Goal: Feedback & Contribution: Submit feedback/report problem

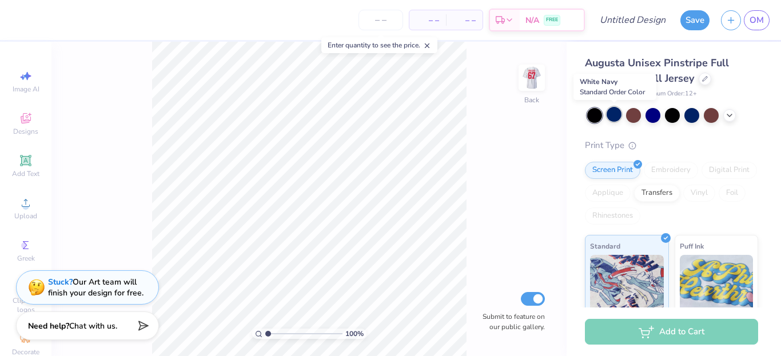
click at [613, 114] on div at bounding box center [614, 114] width 15 height 15
click at [593, 116] on div at bounding box center [594, 115] width 15 height 15
click at [655, 112] on div at bounding box center [653, 114] width 15 height 15
click at [599, 116] on div at bounding box center [594, 115] width 15 height 15
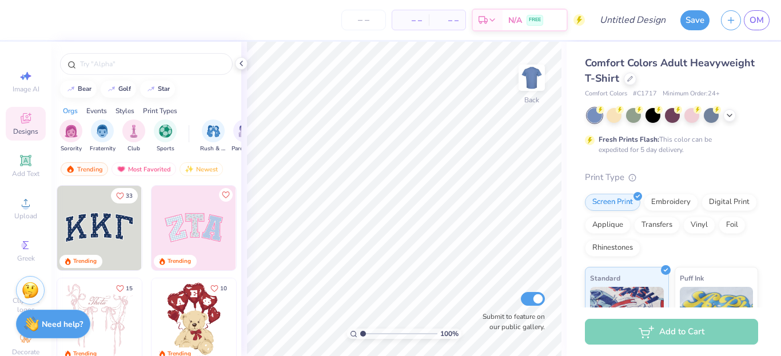
click at [51, 327] on strong "Need help?" at bounding box center [62, 324] width 41 height 11
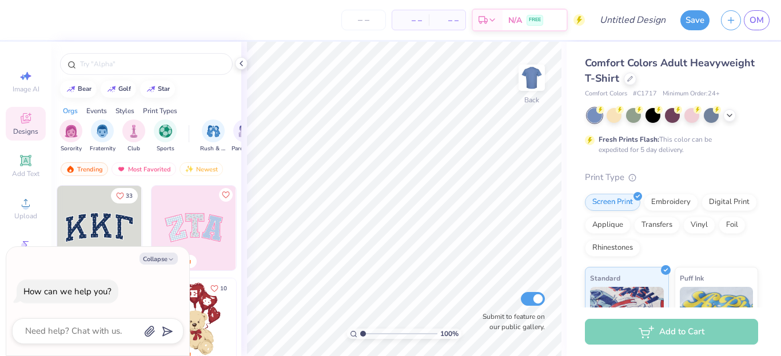
type textarea "x"
click at [149, 330] on icon "button" at bounding box center [149, 331] width 11 height 11
click at [104, 325] on textarea at bounding box center [82, 331] width 116 height 15
type textarea "d"
type textarea "x"
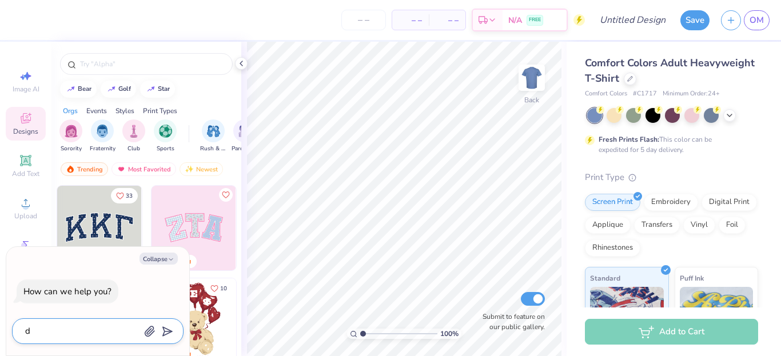
type textarea "de"
type textarea "x"
type textarea "des"
type textarea "x"
type textarea "desi"
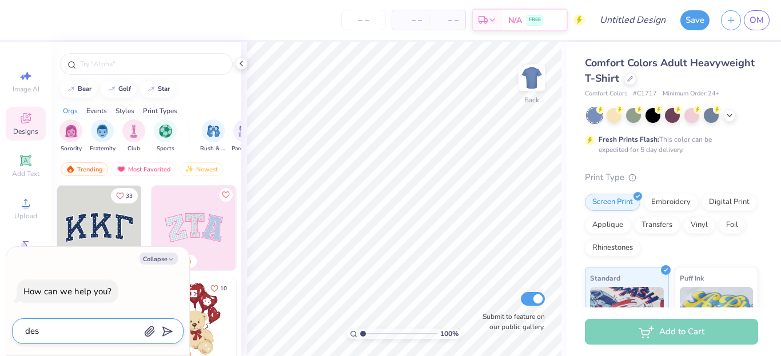
type textarea "x"
type textarea "desig"
type textarea "x"
type textarea "design"
type textarea "x"
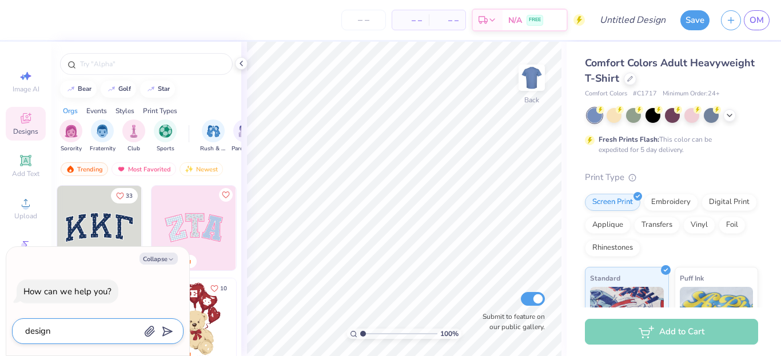
type textarea "design"
type textarea "x"
type textarea "design r"
type textarea "x"
type textarea "design re"
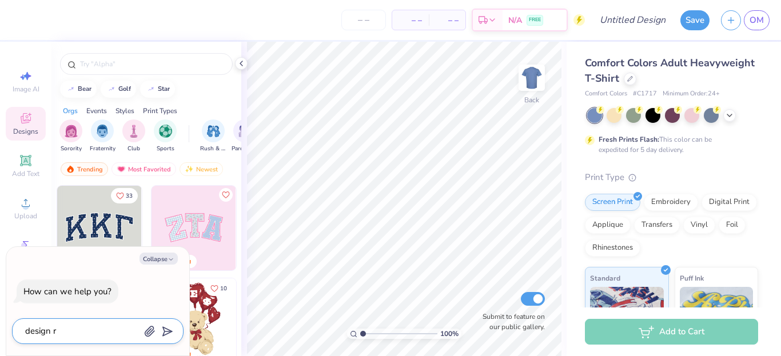
type textarea "x"
type textarea "design req"
type textarea "x"
type textarea "design requ"
type textarea "x"
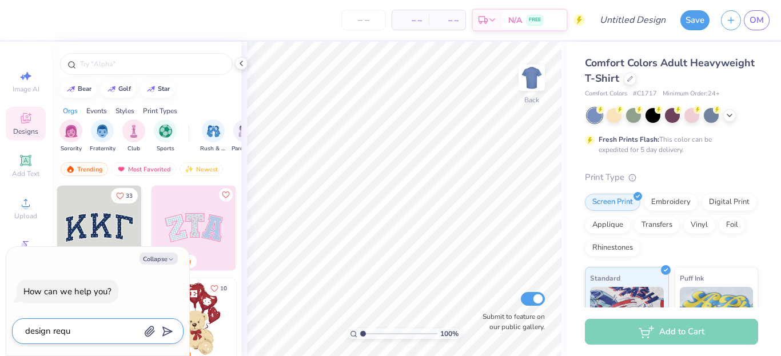
type textarea "design reque"
type textarea "x"
type textarea "design reques"
type textarea "x"
type textarea "design request"
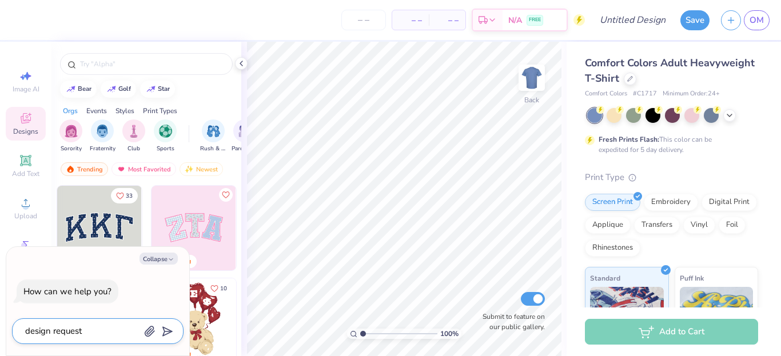
type textarea "x"
type textarea "design request"
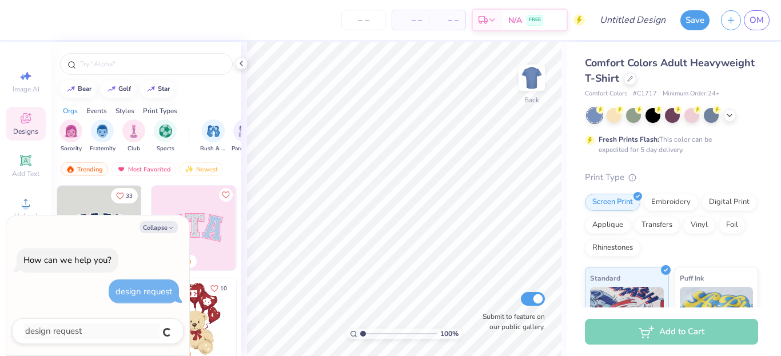
type textarea "x"
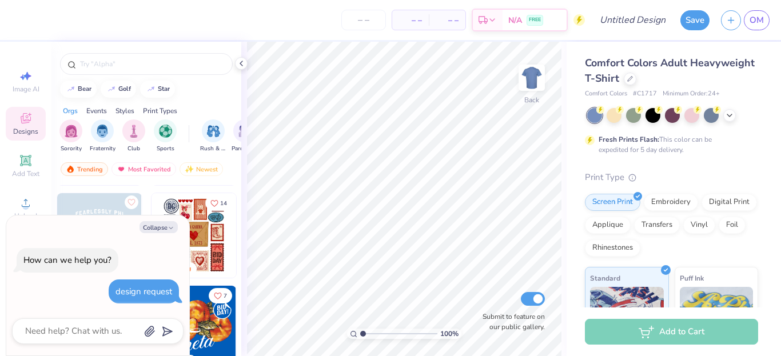
scroll to position [271, 0]
click at [765, 18] on link "OM" at bounding box center [757, 20] width 26 height 20
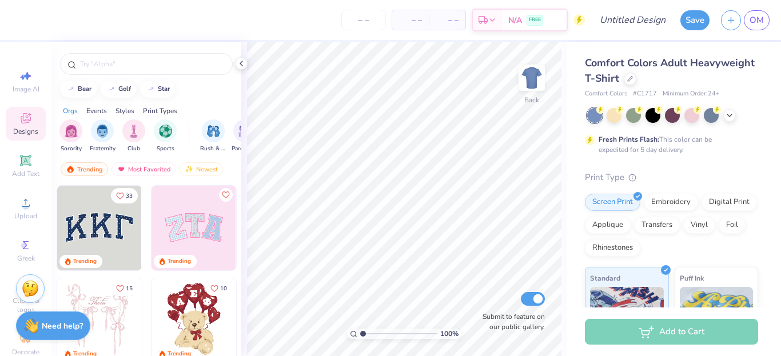
click at [30, 285] on img at bounding box center [30, 288] width 17 height 17
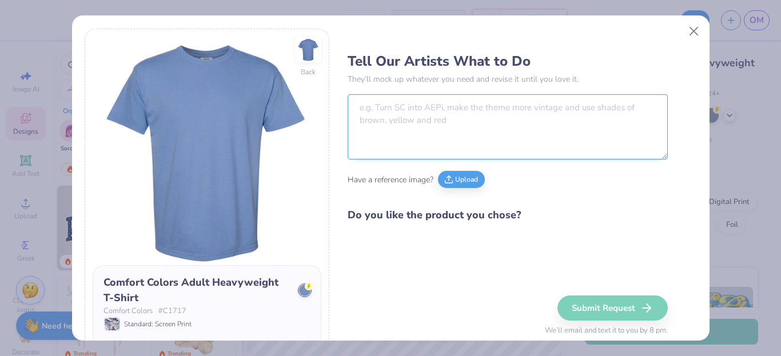
click at [462, 122] on textarea at bounding box center [508, 126] width 320 height 65
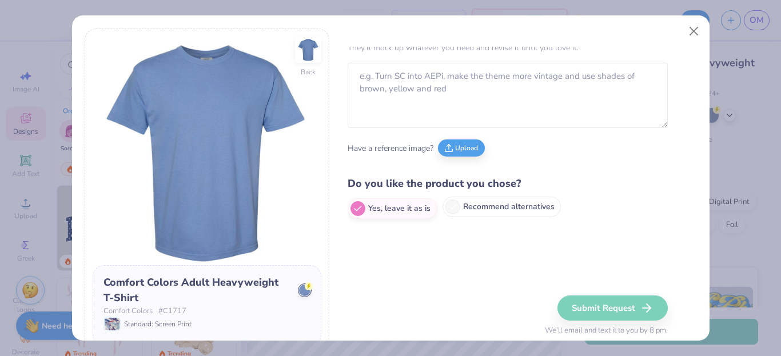
click at [448, 207] on icon at bounding box center [453, 207] width 10 height 10
click at [355, 237] on input "Recommend alternatives" at bounding box center [351, 240] width 7 height 7
radio input "true"
click at [692, 34] on button "Close" at bounding box center [694, 32] width 22 height 22
radio input "true"
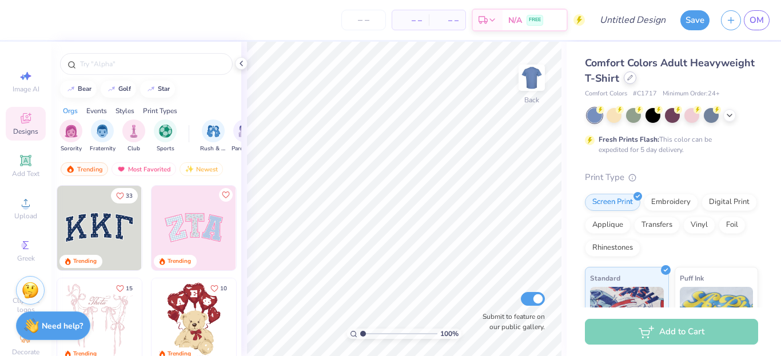
click at [633, 78] on icon at bounding box center [630, 78] width 6 height 6
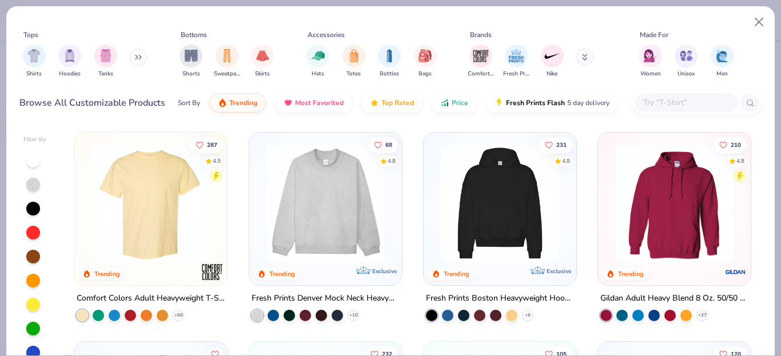
click at [684, 102] on input "text" at bounding box center [686, 102] width 88 height 13
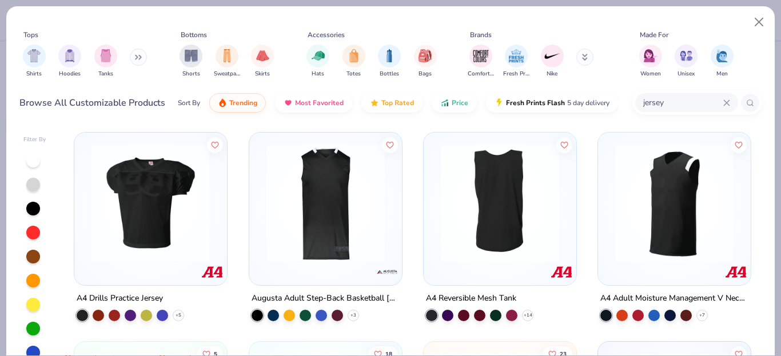
click at [642, 102] on input "jersey" at bounding box center [682, 102] width 81 height 13
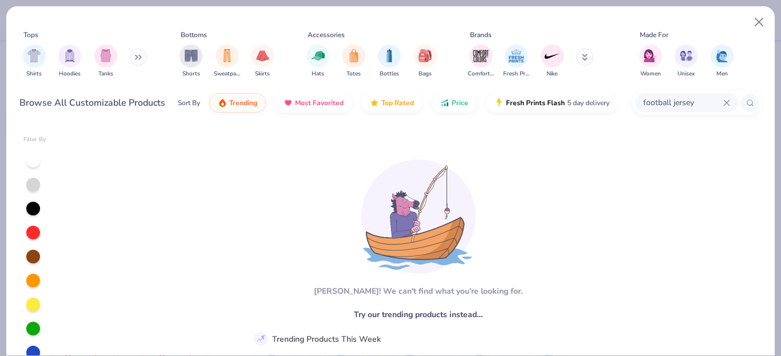
type input "football jersey"
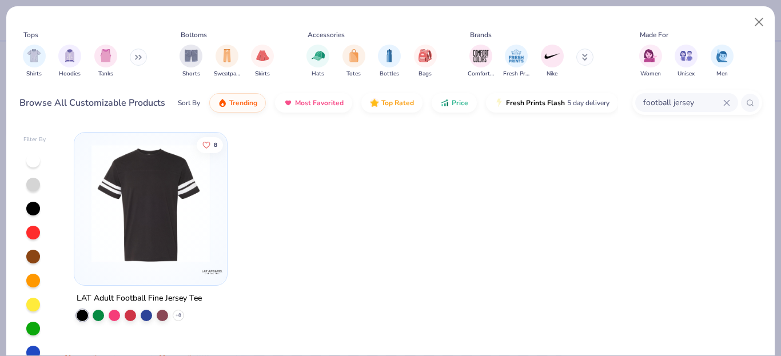
click at [141, 55] on icon at bounding box center [138, 57] width 7 height 6
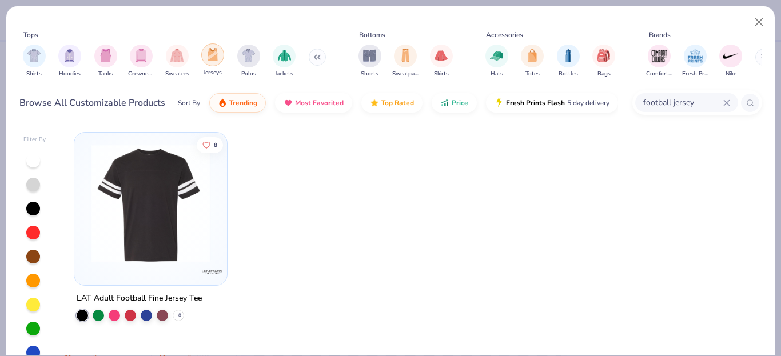
click at [212, 57] on img "filter for Jerseys" at bounding box center [212, 54] width 13 height 13
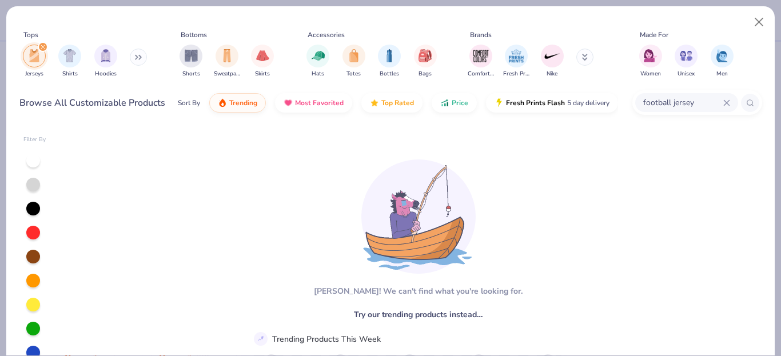
click at [725, 101] on icon at bounding box center [726, 102] width 5 height 5
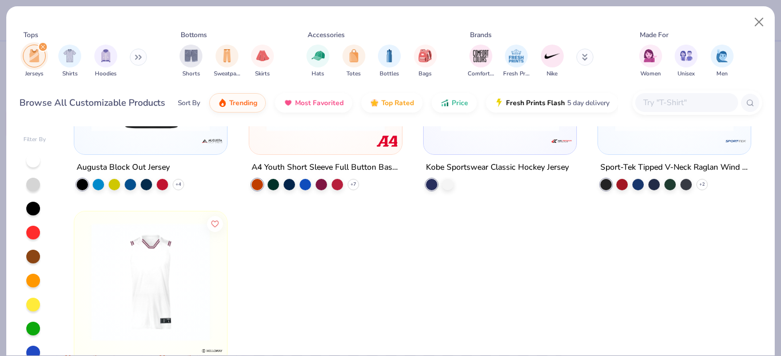
scroll to position [64, 0]
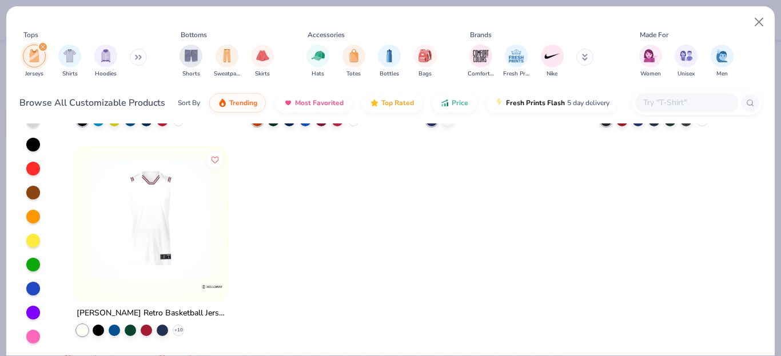
click at [41, 46] on icon "filter for Jerseys" at bounding box center [43, 47] width 5 height 5
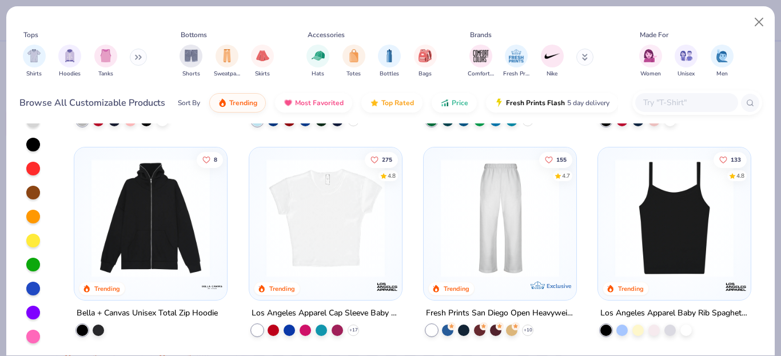
click at [656, 101] on input "text" at bounding box center [686, 102] width 88 height 13
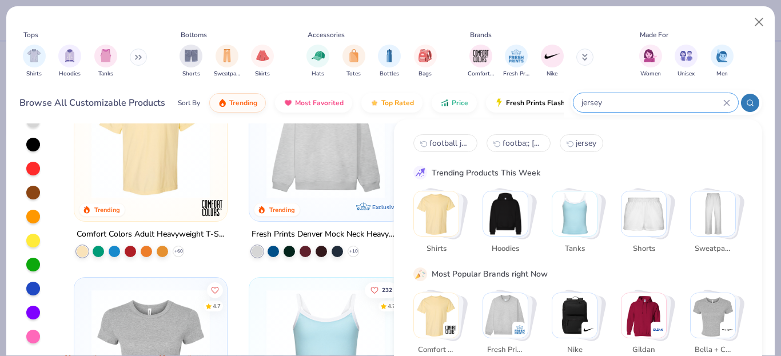
type input "jersey"
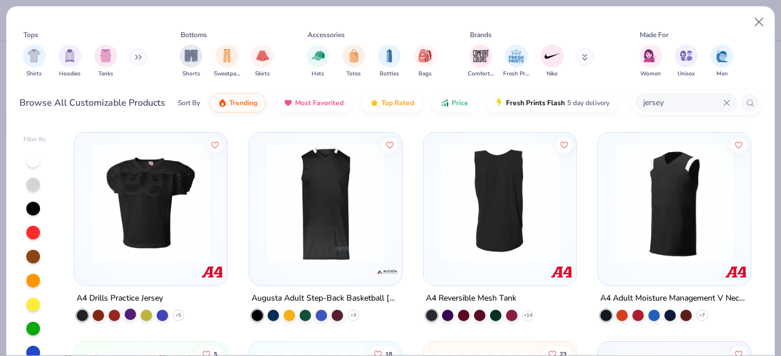
click at [125, 313] on div at bounding box center [130, 314] width 11 height 11
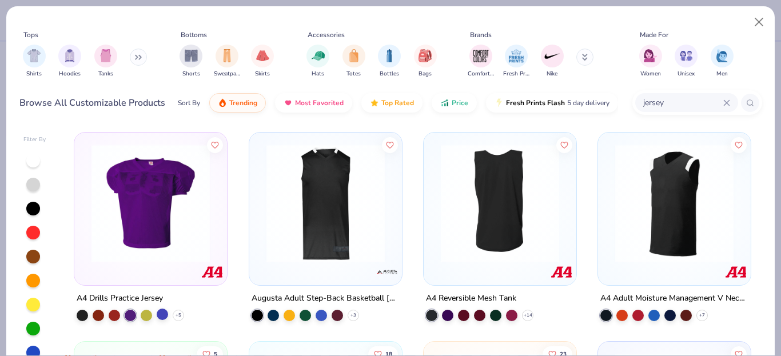
click at [157, 313] on div at bounding box center [162, 314] width 11 height 11
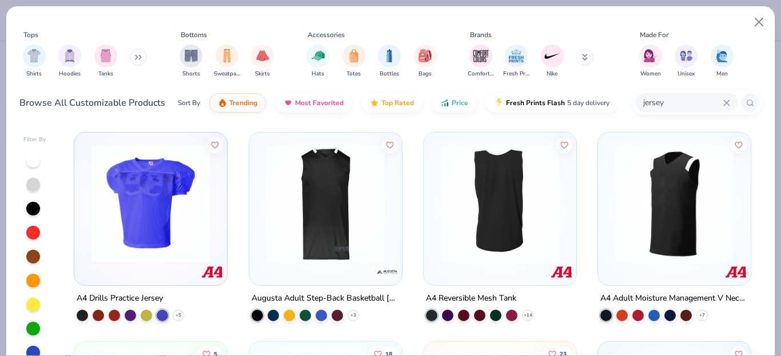
click at [178, 207] on img at bounding box center [151, 203] width 130 height 118
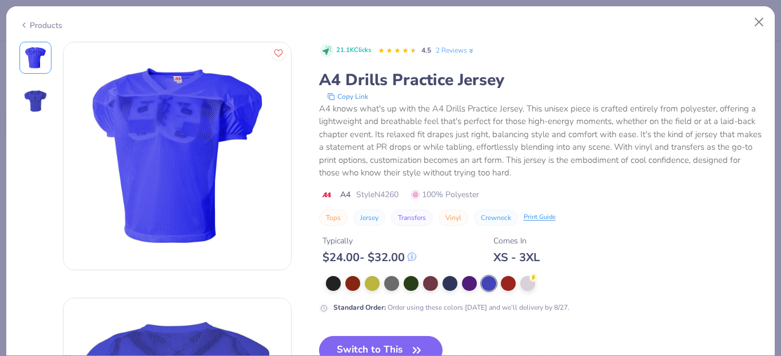
scroll to position [184, 0]
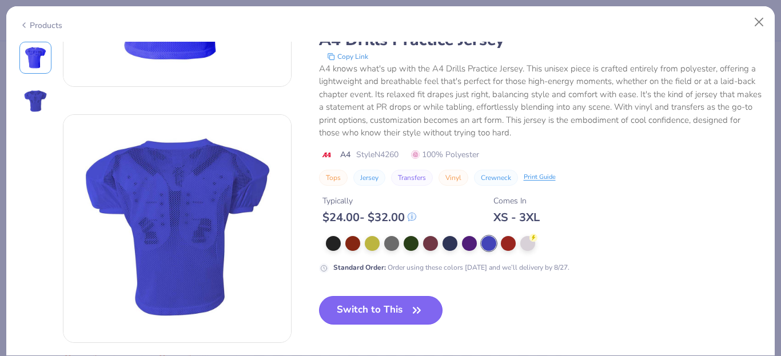
click at [392, 310] on button "Switch to This" at bounding box center [381, 310] width 124 height 29
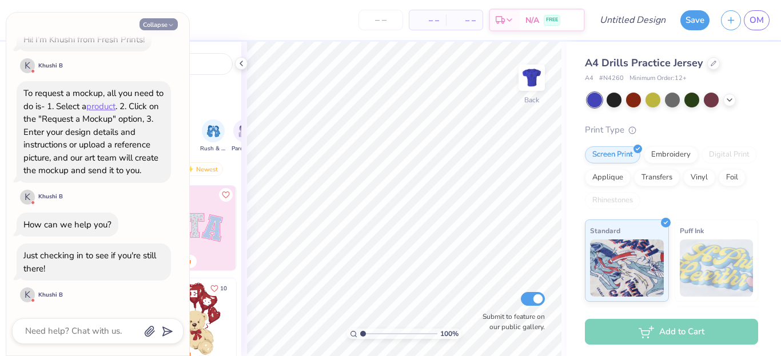
click at [167, 23] on button "Collapse" at bounding box center [159, 24] width 38 height 12
type textarea "x"
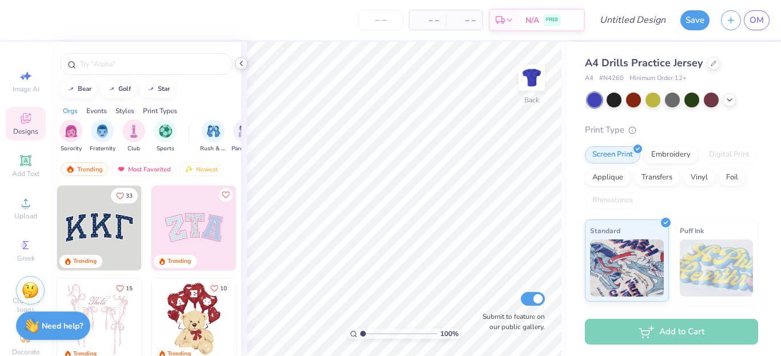
click at [244, 62] on icon at bounding box center [241, 63] width 9 height 9
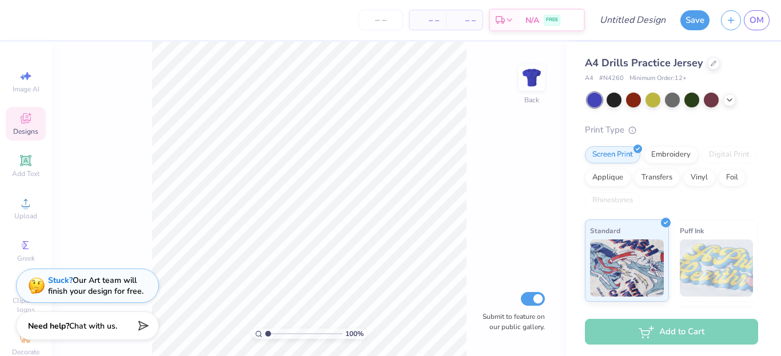
click at [43, 282] on img at bounding box center [36, 285] width 17 height 17
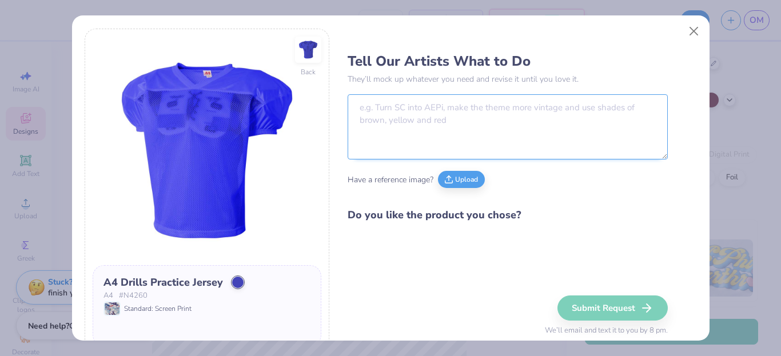
click at [427, 118] on textarea at bounding box center [508, 126] width 320 height 65
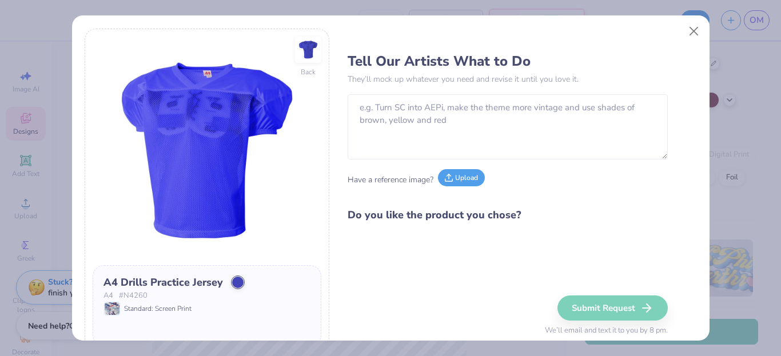
click at [455, 181] on button "Upload" at bounding box center [461, 177] width 47 height 17
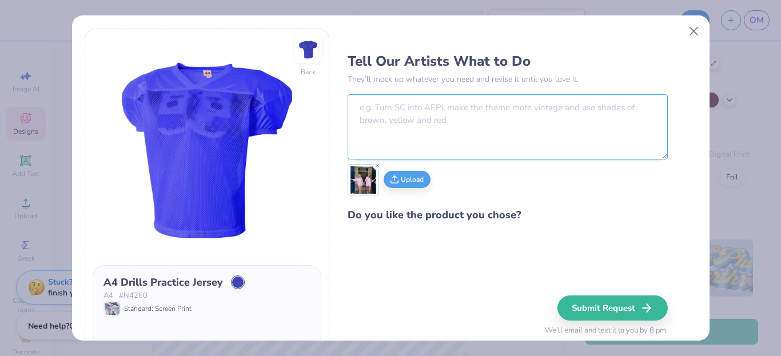
click at [403, 133] on textarea at bounding box center [508, 126] width 320 height 65
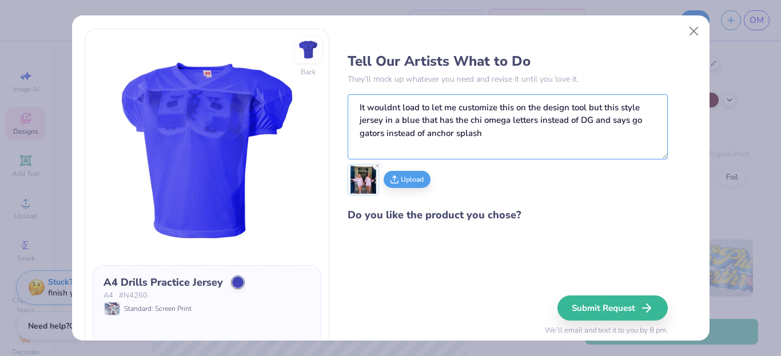
scroll to position [22, 0]
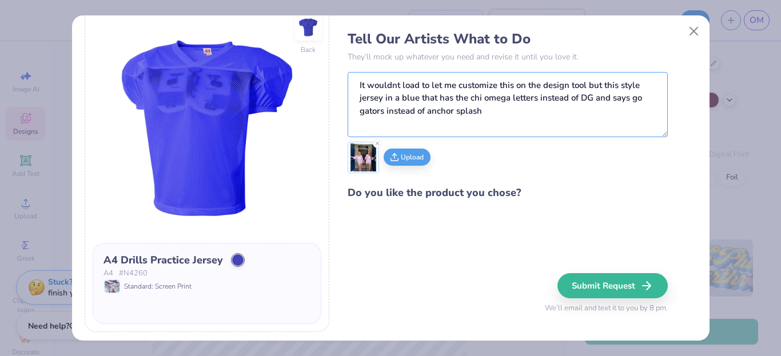
type textarea "It wouldnt load to let me customize this on the design tool but this style jers…"
click at [377, 212] on div "Tell Our Artists What to Do They’ll mock up whatever you need and revise it unt…" at bounding box center [522, 169] width 349 height 326
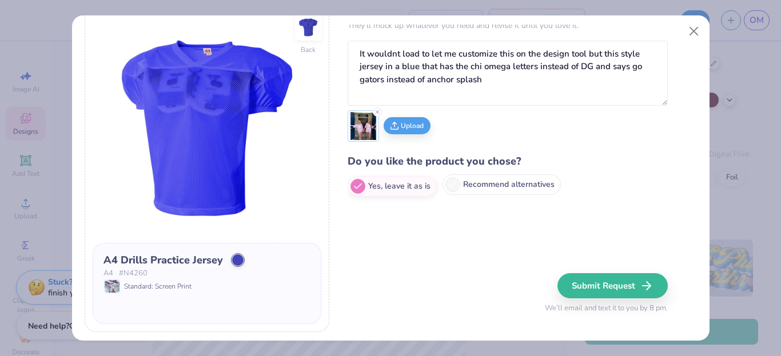
click at [489, 186] on label "Recommend alternatives" at bounding box center [502, 184] width 118 height 21
click at [355, 214] on input "Recommend alternatives" at bounding box center [351, 217] width 7 height 7
radio input "true"
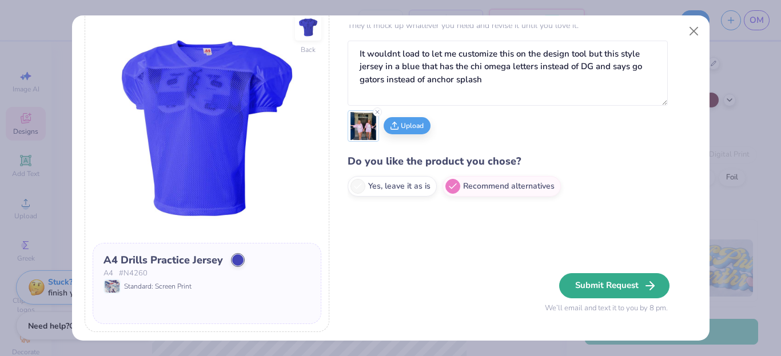
click at [611, 280] on button "Submit Request" at bounding box center [614, 285] width 110 height 25
radio input "true"
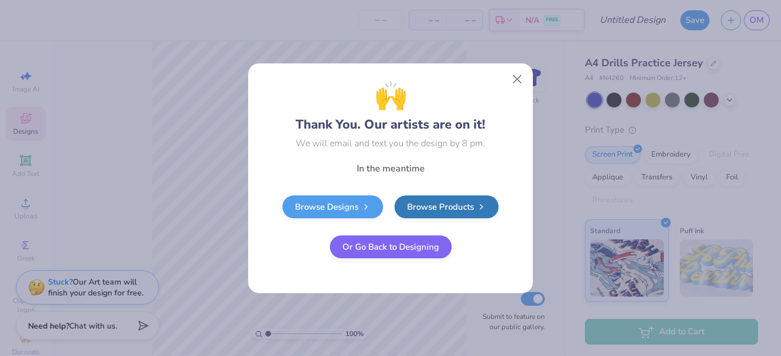
click at [407, 246] on button "Or Go Back to Designing" at bounding box center [391, 247] width 122 height 23
